Goal: Task Accomplishment & Management: Use online tool/utility

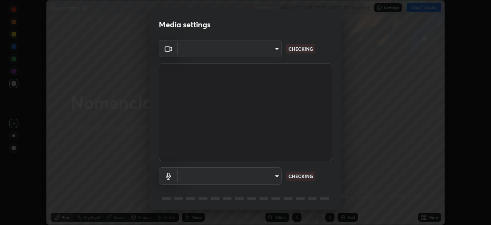
scroll to position [27, 0]
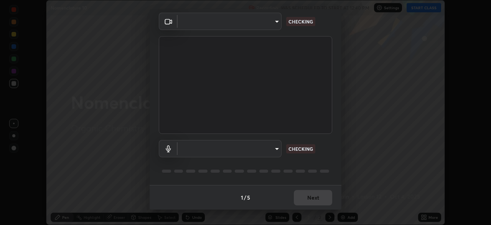
type input "c6d9f4fad3682c18dafb571cd2331b3ecaaf554884ec2734a231d331960bfaec"
type input "08d2579e0e28a31325e46f1a0935fd135ddd04ca2428966b5fd78fa4b1a724ef"
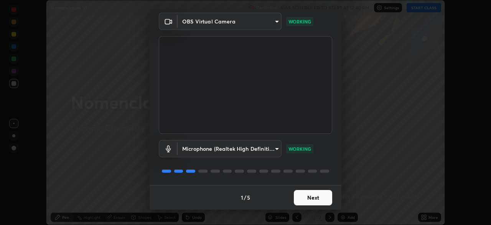
click at [309, 196] on button "Next" at bounding box center [313, 197] width 38 height 15
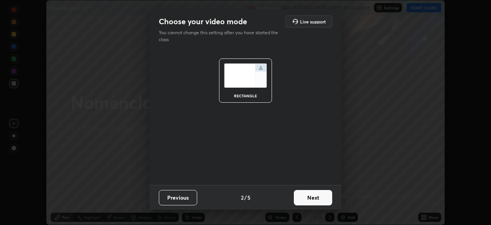
click at [308, 197] on button "Next" at bounding box center [313, 197] width 38 height 15
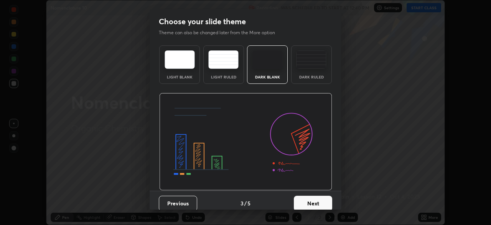
click at [306, 198] on button "Next" at bounding box center [313, 202] width 38 height 15
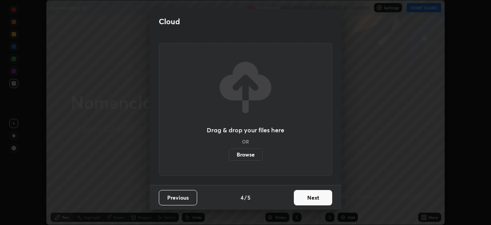
click at [310, 202] on button "Next" at bounding box center [313, 197] width 38 height 15
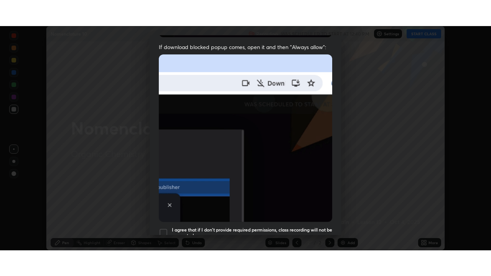
scroll to position [184, 0]
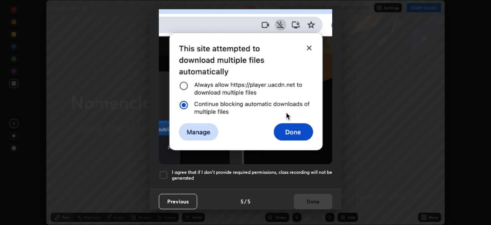
click at [164, 170] on div at bounding box center [163, 174] width 9 height 9
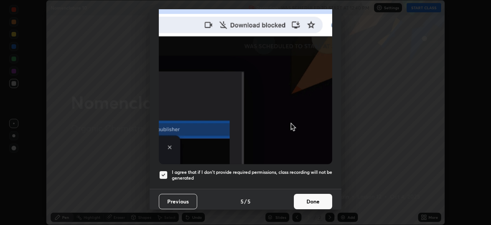
click at [301, 202] on button "Done" at bounding box center [313, 200] width 38 height 15
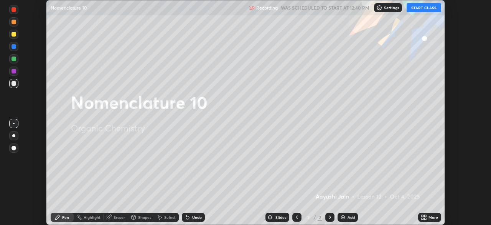
click at [416, 8] on button "START CLASS" at bounding box center [424, 7] width 35 height 9
click at [423, 215] on icon at bounding box center [423, 216] width 2 height 2
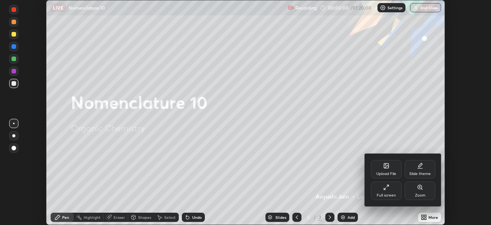
click at [393, 190] on div "Full screen" at bounding box center [386, 190] width 31 height 18
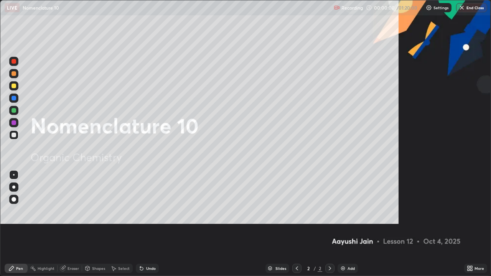
scroll to position [276, 491]
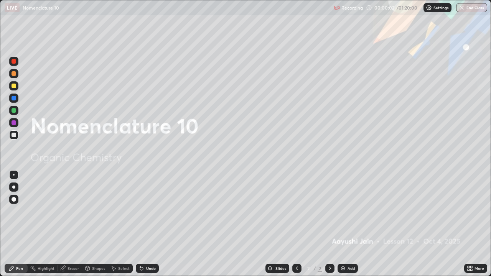
click at [344, 224] on img at bounding box center [343, 269] width 6 height 6
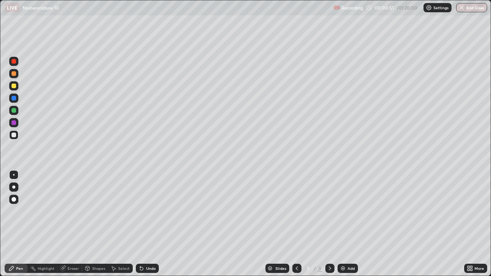
click at [13, 188] on div at bounding box center [13, 187] width 3 height 3
click at [13, 87] on div at bounding box center [14, 86] width 5 height 5
click at [15, 134] on div at bounding box center [14, 135] width 5 height 5
click at [343, 224] on img at bounding box center [343, 269] width 6 height 6
click at [14, 85] on div at bounding box center [14, 86] width 5 height 5
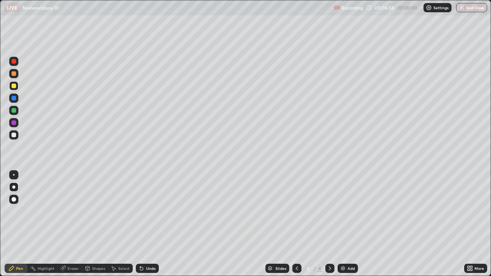
click at [15, 139] on div at bounding box center [13, 135] width 9 height 9
click at [345, 224] on img at bounding box center [343, 269] width 6 height 6
click at [296, 224] on icon at bounding box center [297, 269] width 2 height 4
click at [297, 224] on icon at bounding box center [297, 269] width 6 height 6
click at [329, 224] on icon at bounding box center [330, 269] width 6 height 6
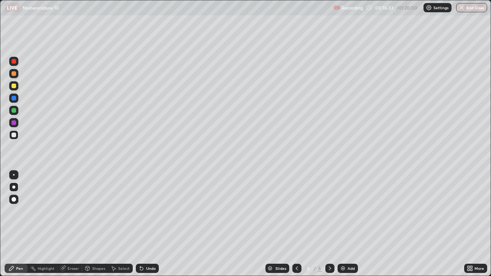
click at [330, 224] on icon at bounding box center [330, 269] width 6 height 6
click at [14, 87] on div at bounding box center [14, 86] width 5 height 5
click at [15, 137] on div at bounding box center [14, 135] width 5 height 5
click at [0, 216] on div "Setting up your live class" at bounding box center [245, 138] width 491 height 276
click at [68, 224] on div "Eraser" at bounding box center [74, 269] width 12 height 4
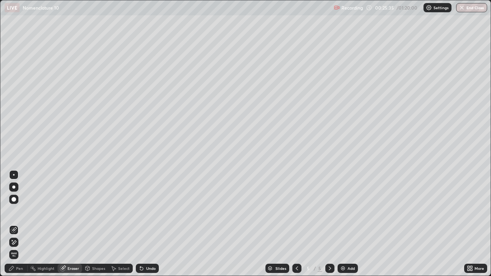
click at [22, 224] on div "Pen" at bounding box center [19, 269] width 7 height 4
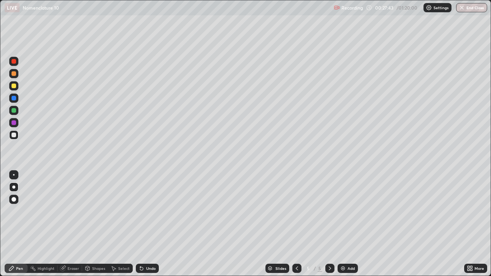
click at [73, 224] on div "Eraser" at bounding box center [70, 268] width 25 height 9
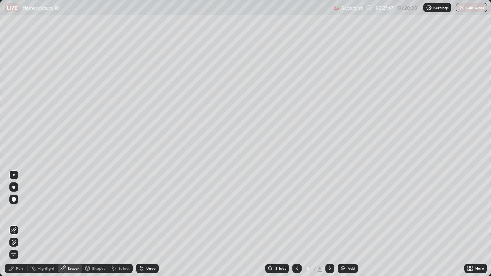
click at [23, 224] on div "Pen" at bounding box center [16, 268] width 23 height 9
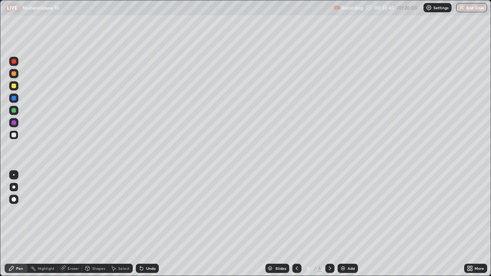
click at [342, 224] on img at bounding box center [343, 269] width 6 height 6
click at [14, 88] on div at bounding box center [14, 86] width 5 height 5
click at [12, 134] on div at bounding box center [14, 135] width 5 height 5
click at [348, 224] on div "Add" at bounding box center [348, 268] width 20 height 9
click at [14, 88] on div at bounding box center [14, 86] width 5 height 5
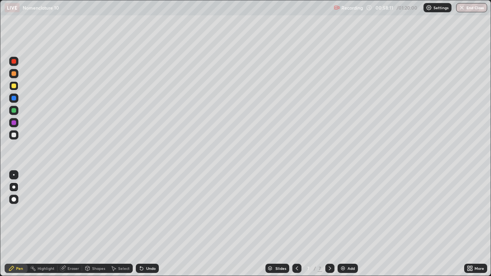
click at [12, 137] on div at bounding box center [13, 135] width 9 height 9
click at [348, 224] on div "Add" at bounding box center [351, 269] width 7 height 4
click at [151, 224] on div "Undo" at bounding box center [151, 269] width 10 height 4
click at [152, 224] on div "Undo" at bounding box center [151, 269] width 10 height 4
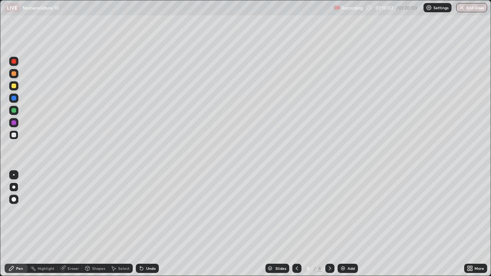
click at [152, 224] on div "Undo" at bounding box center [151, 269] width 10 height 4
click at [149, 224] on div "Undo" at bounding box center [151, 269] width 10 height 4
click at [13, 90] on div at bounding box center [13, 85] width 9 height 9
click at [253, 224] on div "Slides 8 / 8 Add" at bounding box center [312, 268] width 306 height 15
click at [268, 224] on icon at bounding box center [270, 268] width 5 height 5
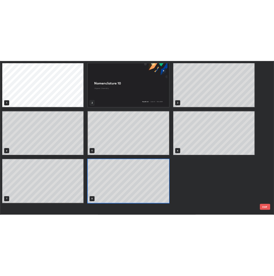
scroll to position [273, 487]
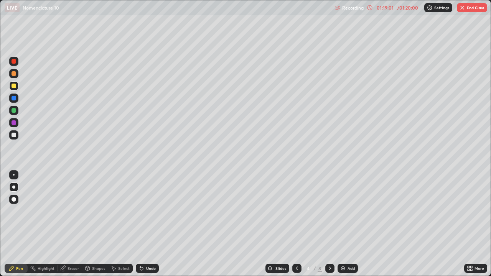
click at [329, 224] on icon at bounding box center [330, 269] width 6 height 6
click at [330, 224] on icon at bounding box center [330, 269] width 6 height 6
click at [329, 224] on icon at bounding box center [330, 269] width 6 height 6
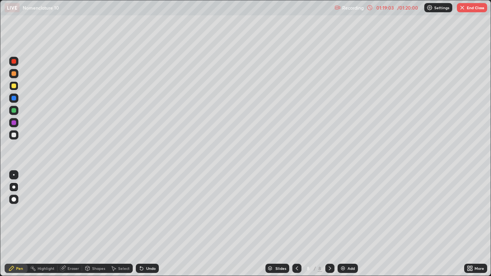
click at [296, 224] on icon at bounding box center [297, 269] width 6 height 6
click at [341, 224] on div "Add" at bounding box center [348, 268] width 20 height 9
click at [350, 224] on div "Add" at bounding box center [351, 269] width 7 height 4
click at [341, 224] on img at bounding box center [343, 269] width 6 height 6
click at [351, 224] on div "Add" at bounding box center [351, 269] width 7 height 4
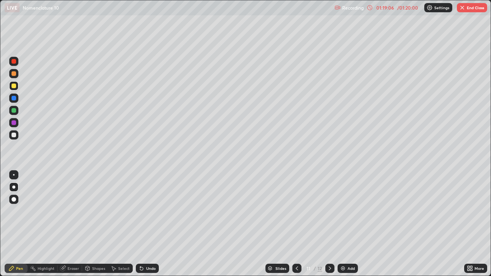
click at [296, 224] on icon at bounding box center [297, 269] width 2 height 4
click at [296, 224] on icon at bounding box center [297, 269] width 6 height 6
click at [297, 224] on icon at bounding box center [297, 269] width 6 height 6
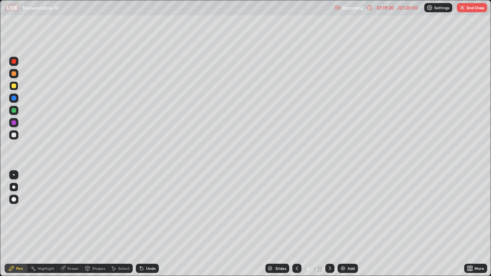
click at [467, 11] on button "End Class" at bounding box center [472, 7] width 30 height 9
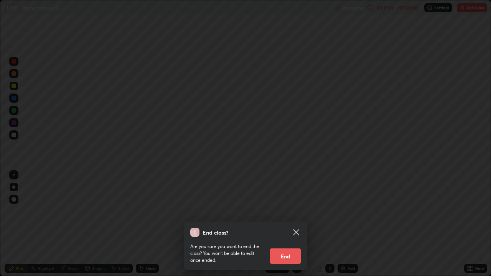
click at [285, 224] on button "End" at bounding box center [285, 256] width 31 height 15
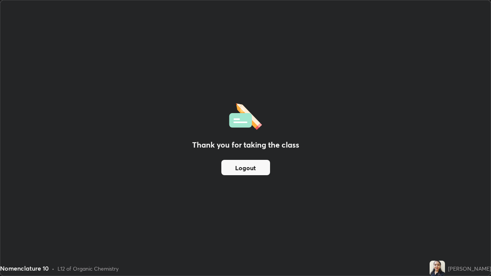
click at [241, 195] on div "Thank you for taking the class Logout" at bounding box center [245, 138] width 491 height 276
click at [247, 164] on button "Logout" at bounding box center [245, 167] width 49 height 15
click at [244, 170] on button "Logout" at bounding box center [245, 167] width 49 height 15
click at [242, 169] on button "Logout" at bounding box center [245, 167] width 49 height 15
click at [242, 168] on button "Logout" at bounding box center [245, 167] width 49 height 15
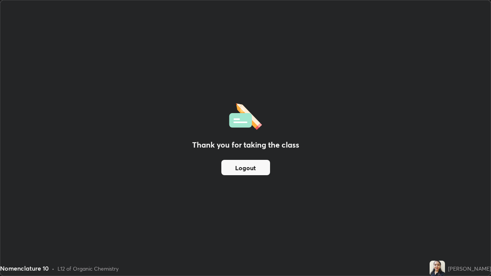
click at [242, 168] on button "Logout" at bounding box center [245, 167] width 49 height 15
click at [242, 167] on button "Logout" at bounding box center [245, 167] width 49 height 15
click at [241, 166] on button "Logout" at bounding box center [245, 167] width 49 height 15
click at [242, 167] on button "Logout" at bounding box center [245, 167] width 49 height 15
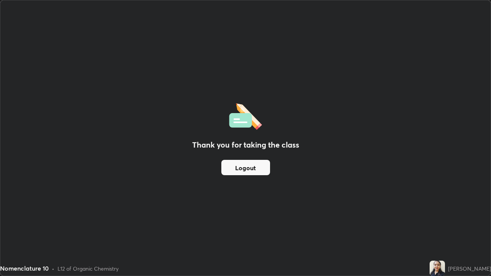
click at [242, 167] on button "Logout" at bounding box center [245, 167] width 49 height 15
click at [243, 167] on button "Logout" at bounding box center [245, 167] width 49 height 15
click at [246, 167] on button "Logout" at bounding box center [245, 167] width 49 height 15
click at [247, 166] on button "Logout" at bounding box center [245, 167] width 49 height 15
click at [249, 167] on button "Logout" at bounding box center [245, 167] width 49 height 15
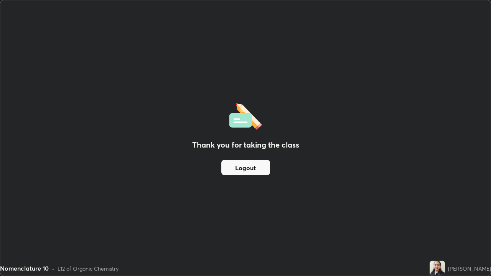
click at [250, 168] on button "Logout" at bounding box center [245, 167] width 49 height 15
click at [251, 168] on button "Logout" at bounding box center [245, 167] width 49 height 15
click at [250, 168] on button "Logout" at bounding box center [245, 167] width 49 height 15
click at [250, 169] on button "Logout" at bounding box center [245, 167] width 49 height 15
click at [261, 172] on button "Logout" at bounding box center [245, 167] width 49 height 15
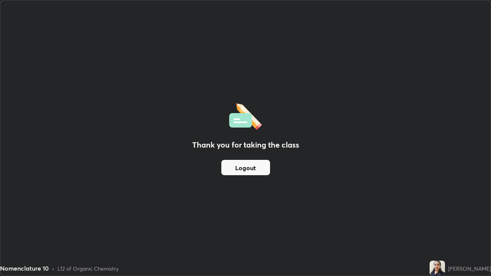
click at [257, 169] on button "Logout" at bounding box center [245, 167] width 49 height 15
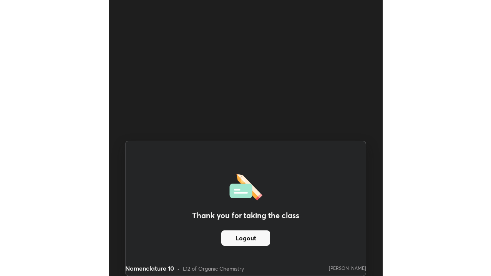
scroll to position [38111, 38149]
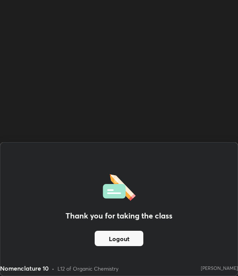
click at [192, 155] on div "Thank you for taking the class Logout" at bounding box center [119, 209] width 238 height 133
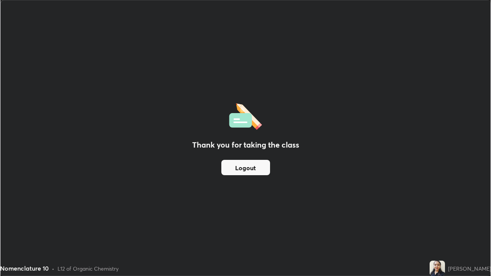
scroll to position [276, 491]
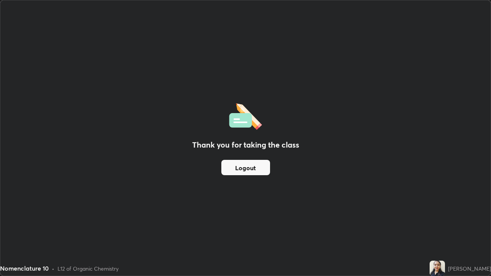
click at [249, 170] on button "Logout" at bounding box center [245, 167] width 49 height 15
click at [255, 170] on button "Logout" at bounding box center [245, 167] width 49 height 15
click at [255, 171] on button "Logout" at bounding box center [245, 167] width 49 height 15
click at [251, 170] on button "Logout" at bounding box center [245, 167] width 49 height 15
click at [445, 224] on img at bounding box center [437, 268] width 15 height 15
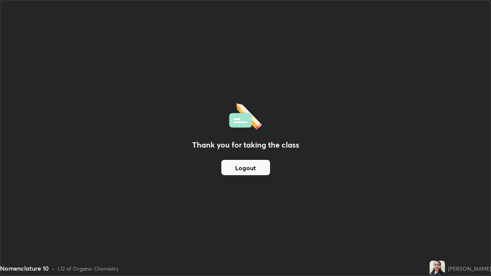
click at [243, 168] on button "Logout" at bounding box center [245, 167] width 49 height 15
click at [246, 172] on button "Logout" at bounding box center [245, 167] width 49 height 15
click at [246, 171] on button "Logout" at bounding box center [245, 167] width 49 height 15
click at [248, 172] on button "Logout" at bounding box center [245, 167] width 49 height 15
click at [248, 170] on button "Logout" at bounding box center [245, 167] width 49 height 15
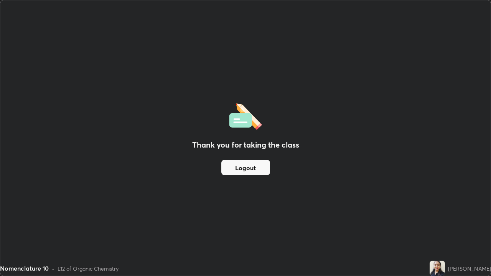
click at [248, 170] on button "Logout" at bounding box center [245, 167] width 49 height 15
